Goal: Information Seeking & Learning: Learn about a topic

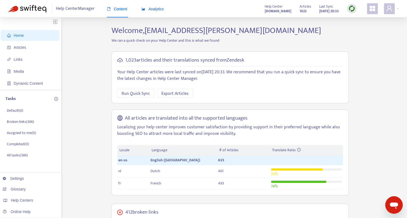
click at [147, 9] on span "Analytics" at bounding box center [152, 9] width 22 height 4
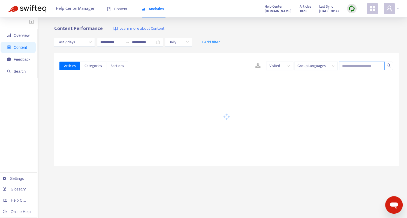
click at [354, 68] on input "text" at bounding box center [362, 66] width 46 height 9
paste input "**********"
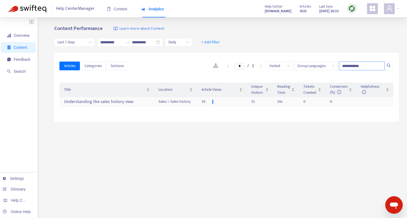
type input "**********"
click at [137, 101] on div "Understanding the sales history view" at bounding box center [107, 101] width 86 height 9
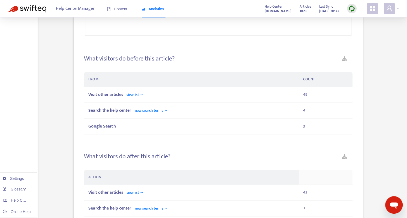
scroll to position [401, 0]
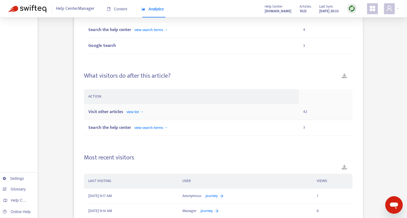
click at [283, 111] on div "Visit other articles view list →" at bounding box center [191, 111] width 206 height 7
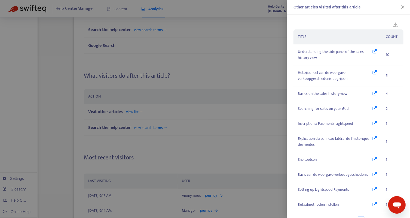
click at [237, 66] on div at bounding box center [205, 109] width 410 height 218
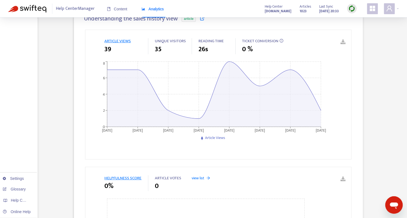
scroll to position [0, 0]
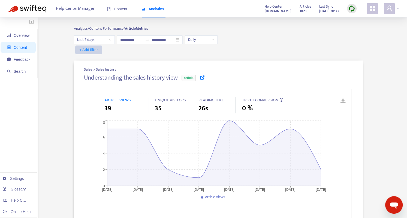
click at [95, 51] on span "+ Add filter" at bounding box center [88, 50] width 19 height 7
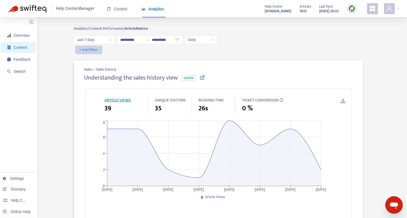
click at [90, 53] on span "+ Add filter" at bounding box center [88, 50] width 19 height 7
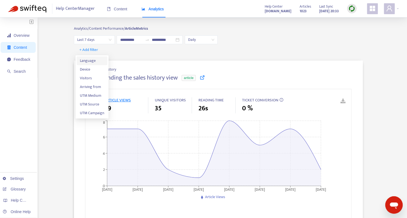
click at [92, 59] on span "Language" at bounding box center [92, 61] width 24 height 6
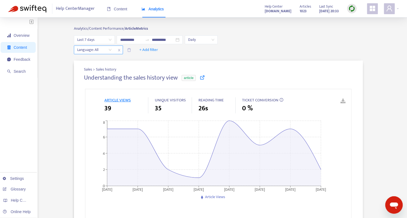
click at [112, 50] on div "Language: All" at bounding box center [94, 50] width 41 height 8
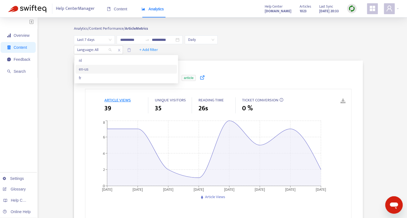
click at [101, 69] on div "en-us" at bounding box center [126, 69] width 95 height 6
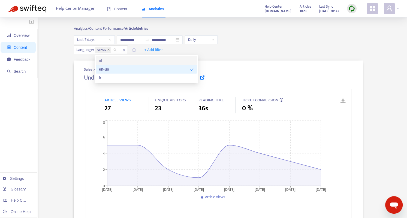
click at [110, 40] on span "Last 7 days" at bounding box center [94, 40] width 34 height 8
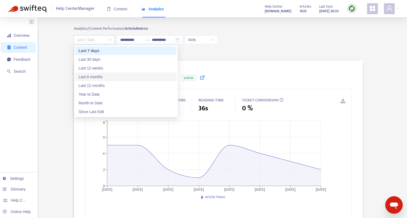
click at [101, 74] on div "Last 6 months" at bounding box center [125, 77] width 95 height 6
type input "**********"
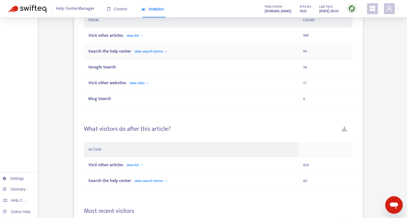
scroll to position [442, 0]
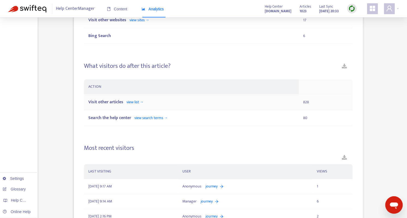
click at [157, 98] on td "Visit other articles view list →" at bounding box center [191, 102] width 215 height 16
click at [140, 103] on span "view list →" at bounding box center [134, 102] width 17 height 6
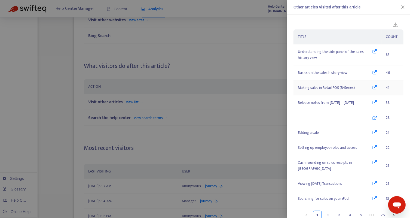
click at [361, 86] on div "Making sales in Retail POS (R-Series)" at bounding box center [337, 88] width 79 height 6
click at [361, 134] on div "Editing a sale" at bounding box center [337, 133] width 79 height 6
click at [373, 147] on icon at bounding box center [375, 148] width 5 height 6
click at [206, 70] on div at bounding box center [205, 109] width 410 height 218
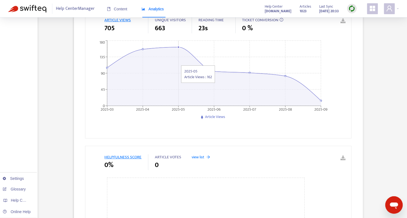
scroll to position [0, 0]
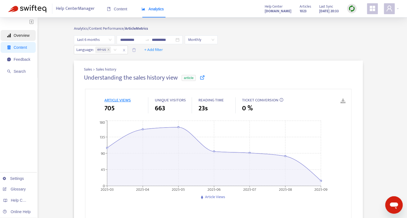
click at [29, 34] on span "Overview" at bounding box center [22, 35] width 16 height 4
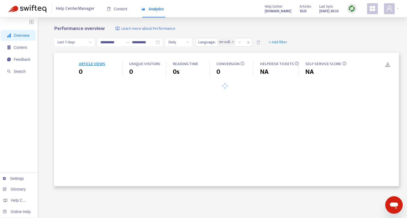
type input "**********"
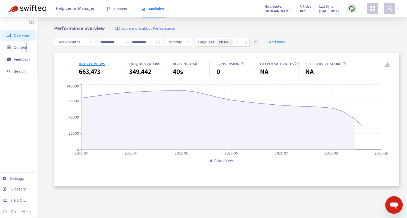
drag, startPoint x: 26, startPoint y: 48, endPoint x: 37, endPoint y: 50, distance: 11.6
click at [37, 50] on ul "Overview Content Feedback Search" at bounding box center [19, 53] width 38 height 49
click at [17, 37] on span "Overview" at bounding box center [22, 35] width 16 height 4
click at [20, 48] on span "Content" at bounding box center [20, 47] width 13 height 4
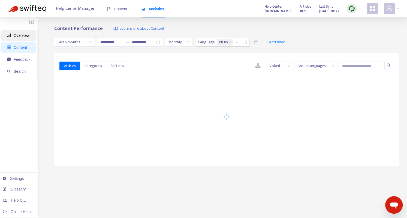
click at [22, 36] on span "Overview" at bounding box center [22, 35] width 16 height 4
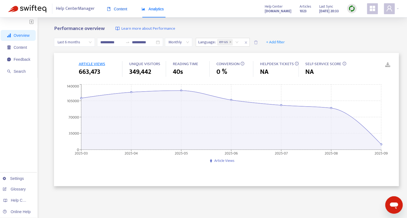
click at [124, 10] on span "Content" at bounding box center [117, 9] width 20 height 4
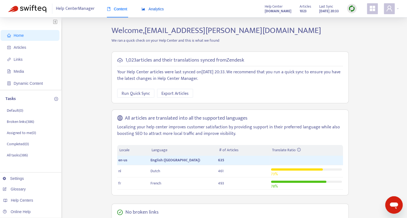
click at [162, 11] on span "Analytics" at bounding box center [152, 9] width 22 height 4
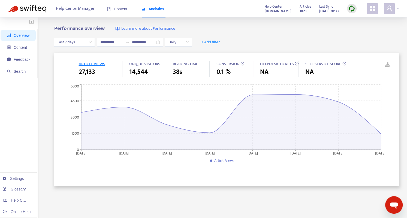
click at [350, 72] on div "ARTICLE VIEWS 27,133 UNIQUE VISITORS 14,544 READING TIME 38s CONVERSION 0.1 % H…" at bounding box center [226, 69] width 334 height 16
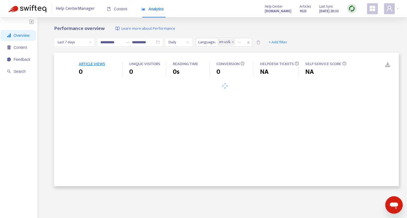
type input "**********"
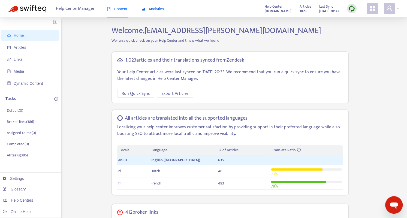
click at [160, 10] on span "Analytics" at bounding box center [152, 9] width 22 height 4
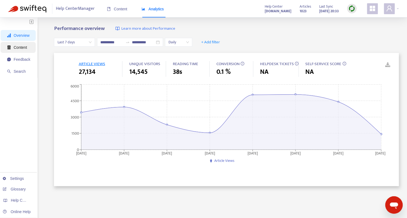
click at [19, 49] on span "Content" at bounding box center [20, 47] width 13 height 4
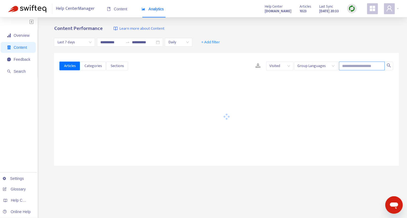
click at [358, 65] on input "text" at bounding box center [362, 66] width 46 height 9
paste input "*********"
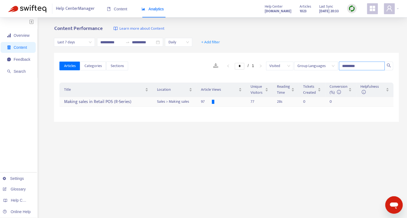
type input "*********"
click at [126, 101] on div "Making sales in Retail POS (R-Series)" at bounding box center [106, 101] width 84 height 9
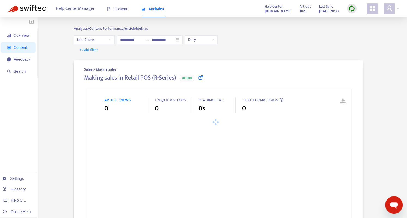
click at [91, 37] on span "Last 7 days" at bounding box center [94, 40] width 34 height 8
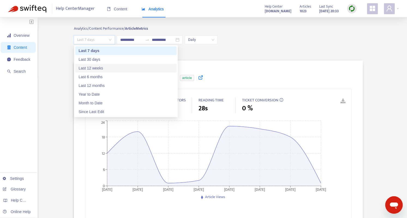
click at [105, 68] on div "Last 12 weeks" at bounding box center [125, 68] width 95 height 6
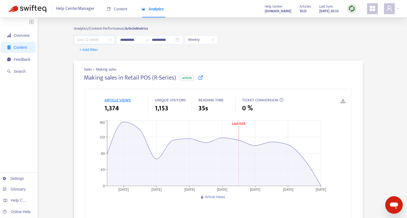
click at [97, 41] on span "Last 12 weeks" at bounding box center [94, 40] width 34 height 8
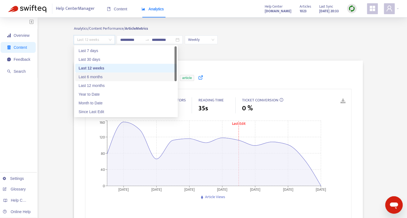
click at [100, 76] on div "Last 6 months" at bounding box center [125, 77] width 95 height 6
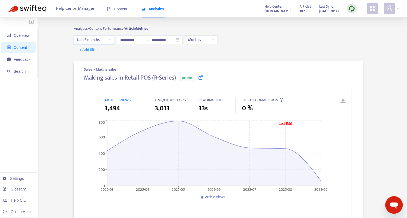
click at [92, 40] on span "Last 6 months" at bounding box center [94, 40] width 34 height 8
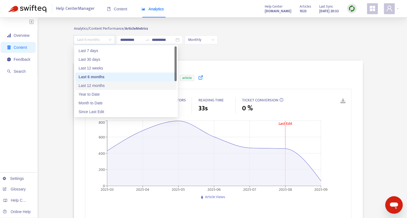
click at [94, 86] on div "Last 12 months" at bounding box center [125, 86] width 95 height 6
type input "**********"
